Goal: Navigation & Orientation: Find specific page/section

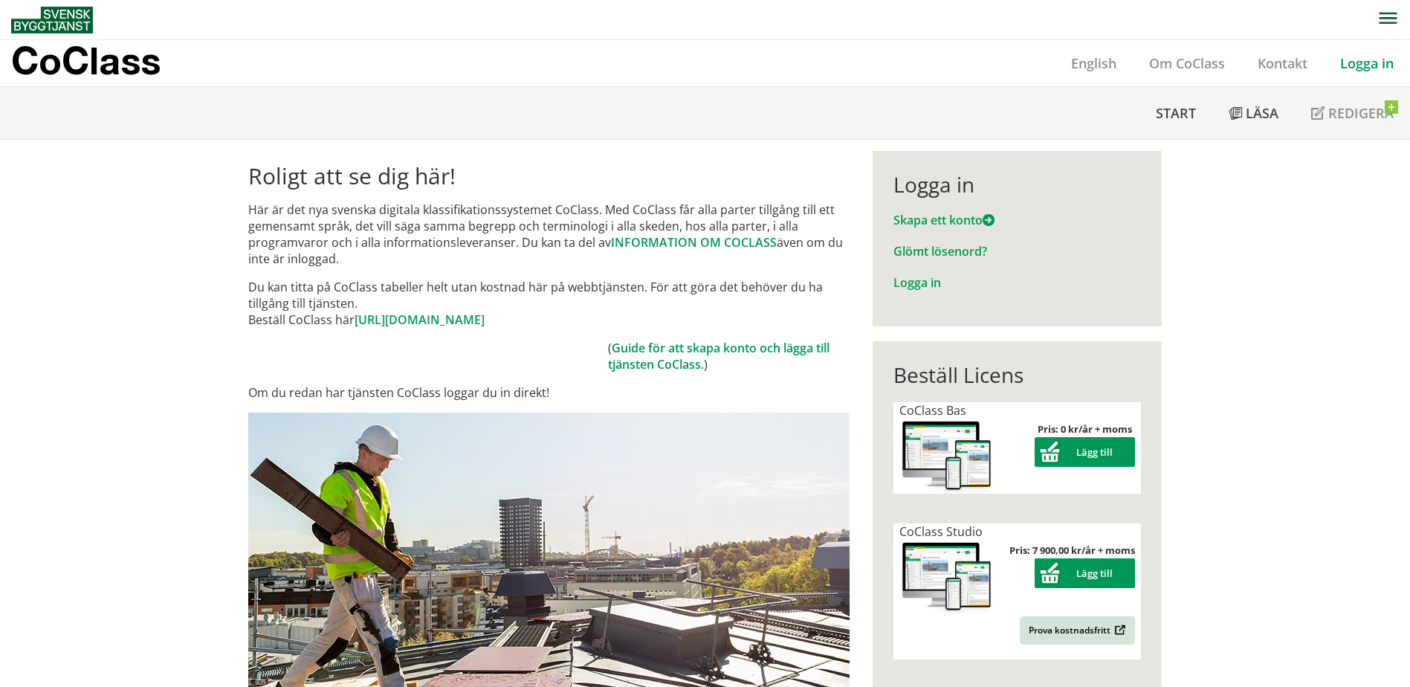
click at [1361, 67] on link "Logga in" at bounding box center [1367, 63] width 86 height 18
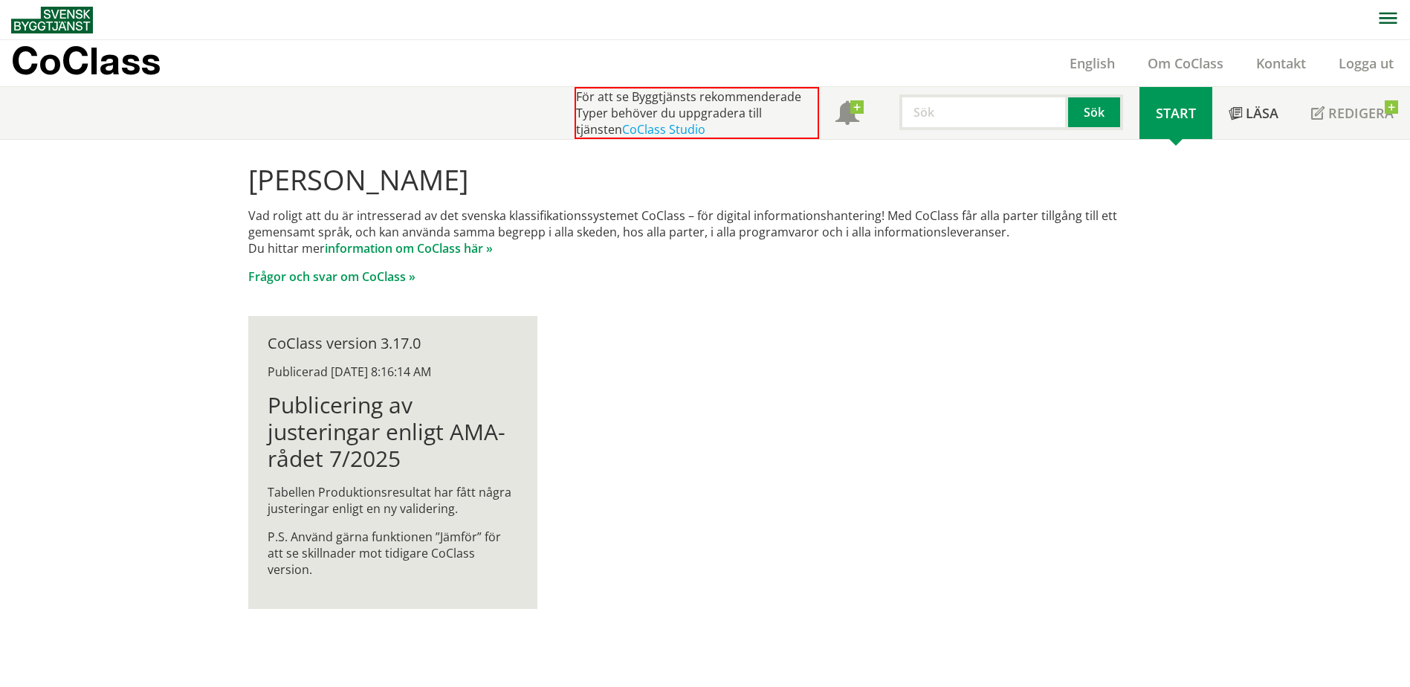
click at [1386, 18] on icon "button" at bounding box center [1388, 18] width 18 height 11
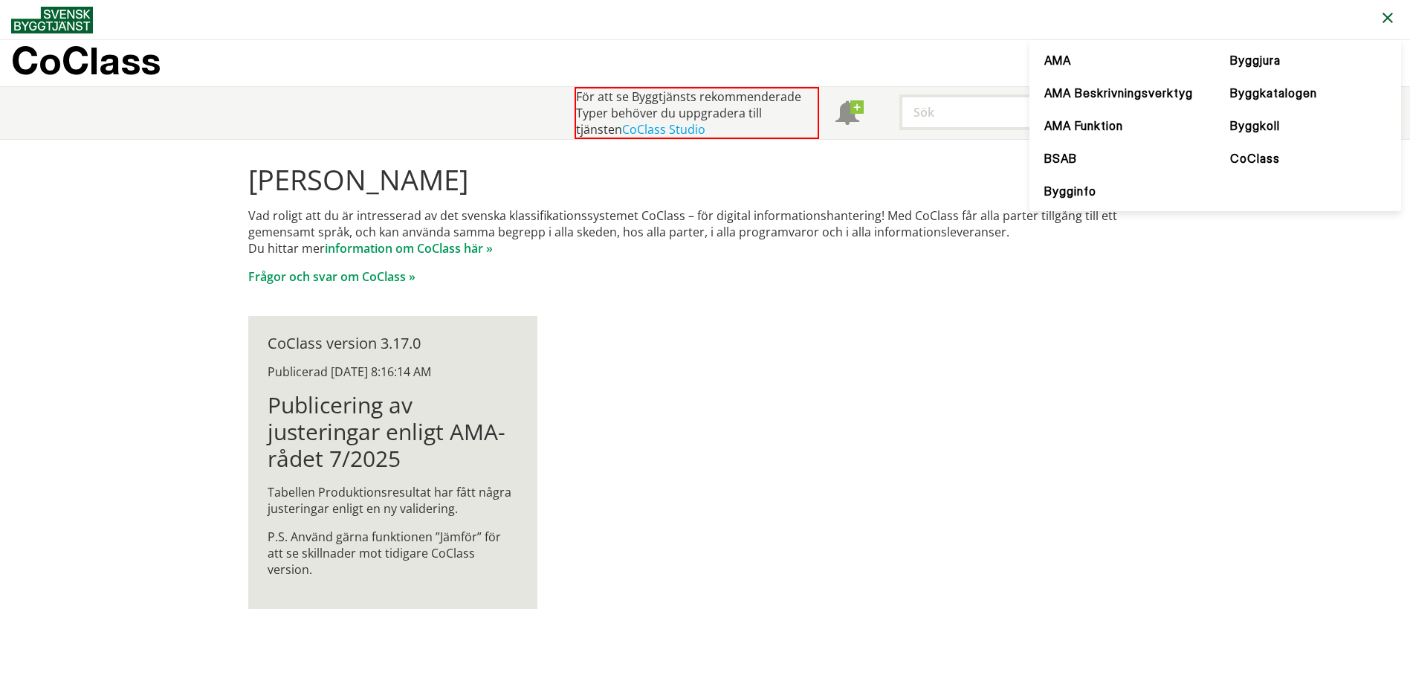
click at [1386, 18] on icon "button" at bounding box center [1388, 19] width 18 height 18
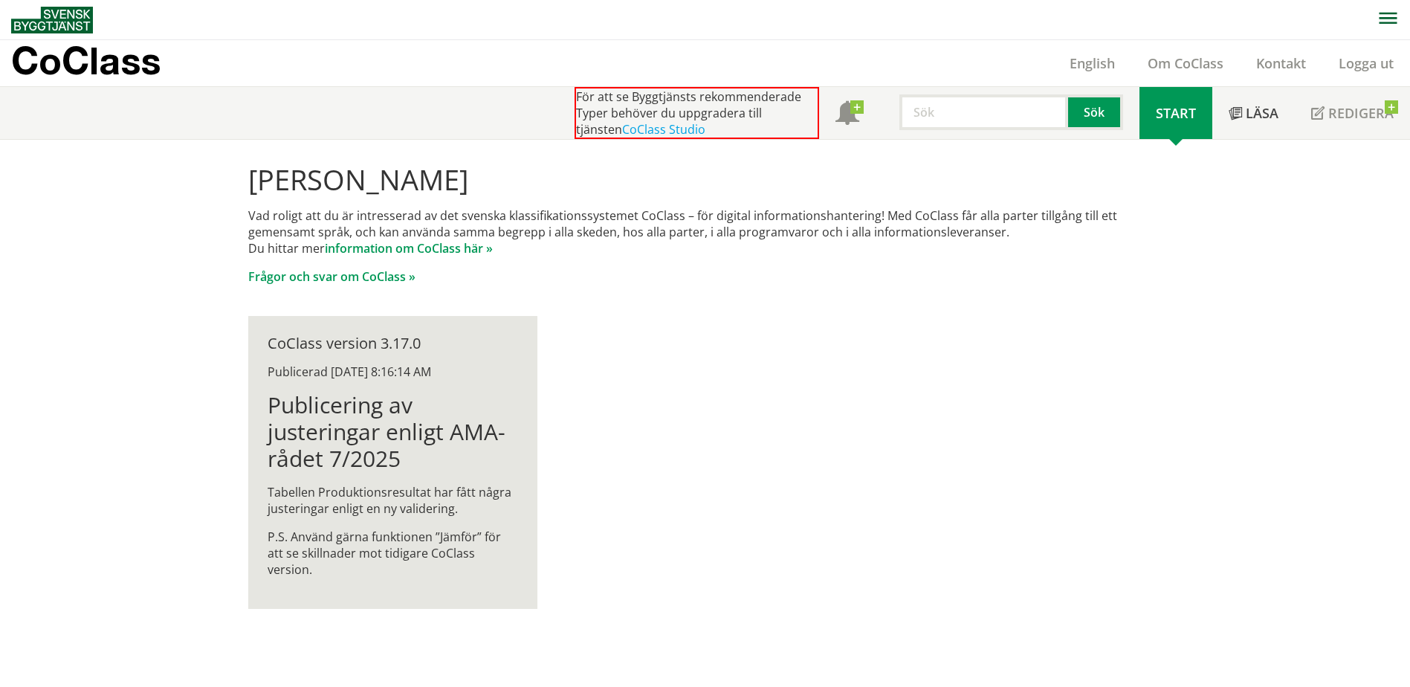
click at [1184, 109] on span "Start" at bounding box center [1176, 113] width 40 height 18
click at [1388, 15] on icon "button" at bounding box center [1388, 18] width 19 height 13
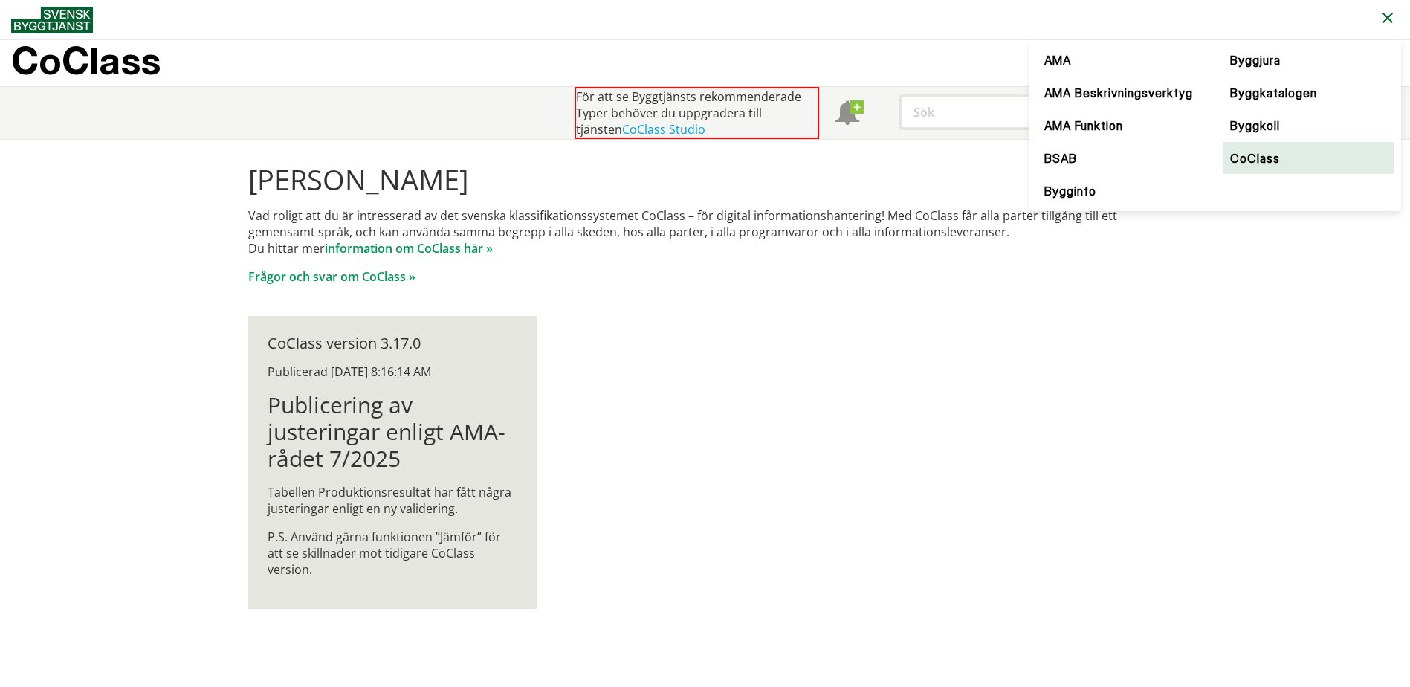
click at [1253, 154] on link "CoClass" at bounding box center [1308, 158] width 171 height 33
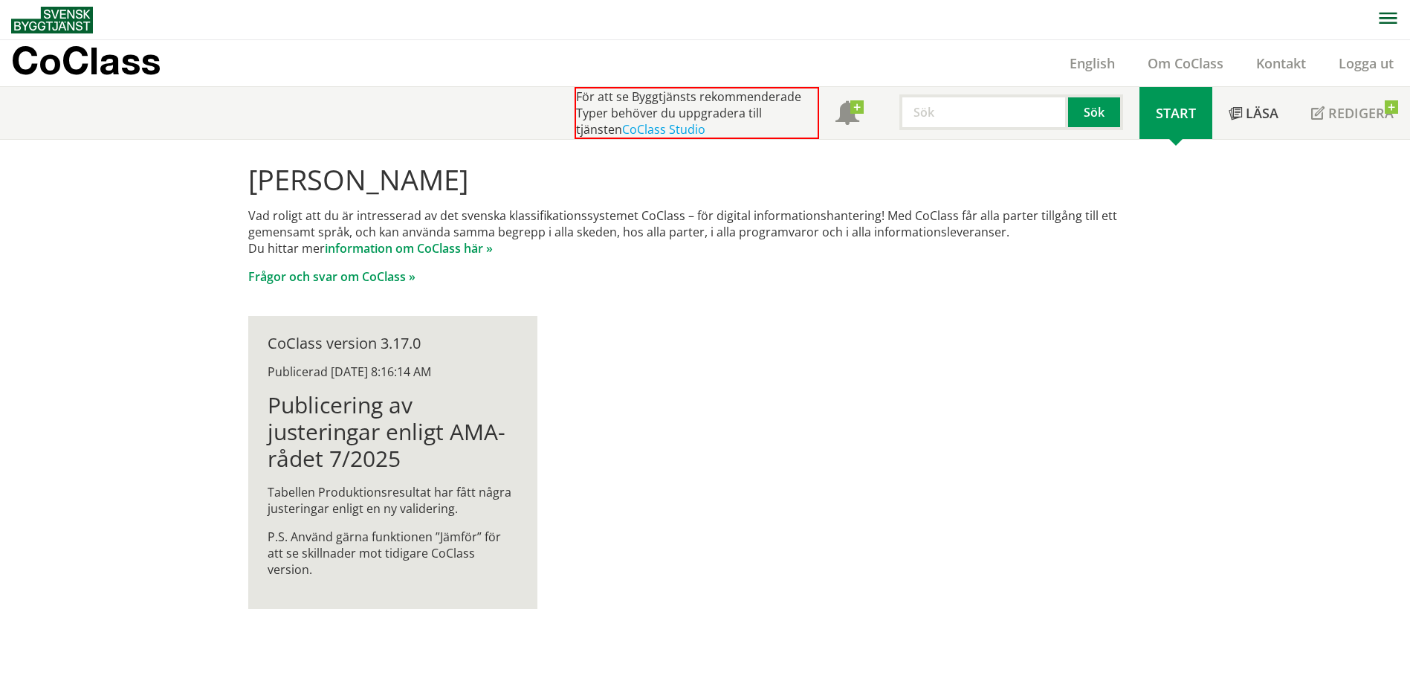
click at [73, 56] on p "CoClass" at bounding box center [85, 60] width 149 height 17
